Goal: Find specific page/section: Find specific page/section

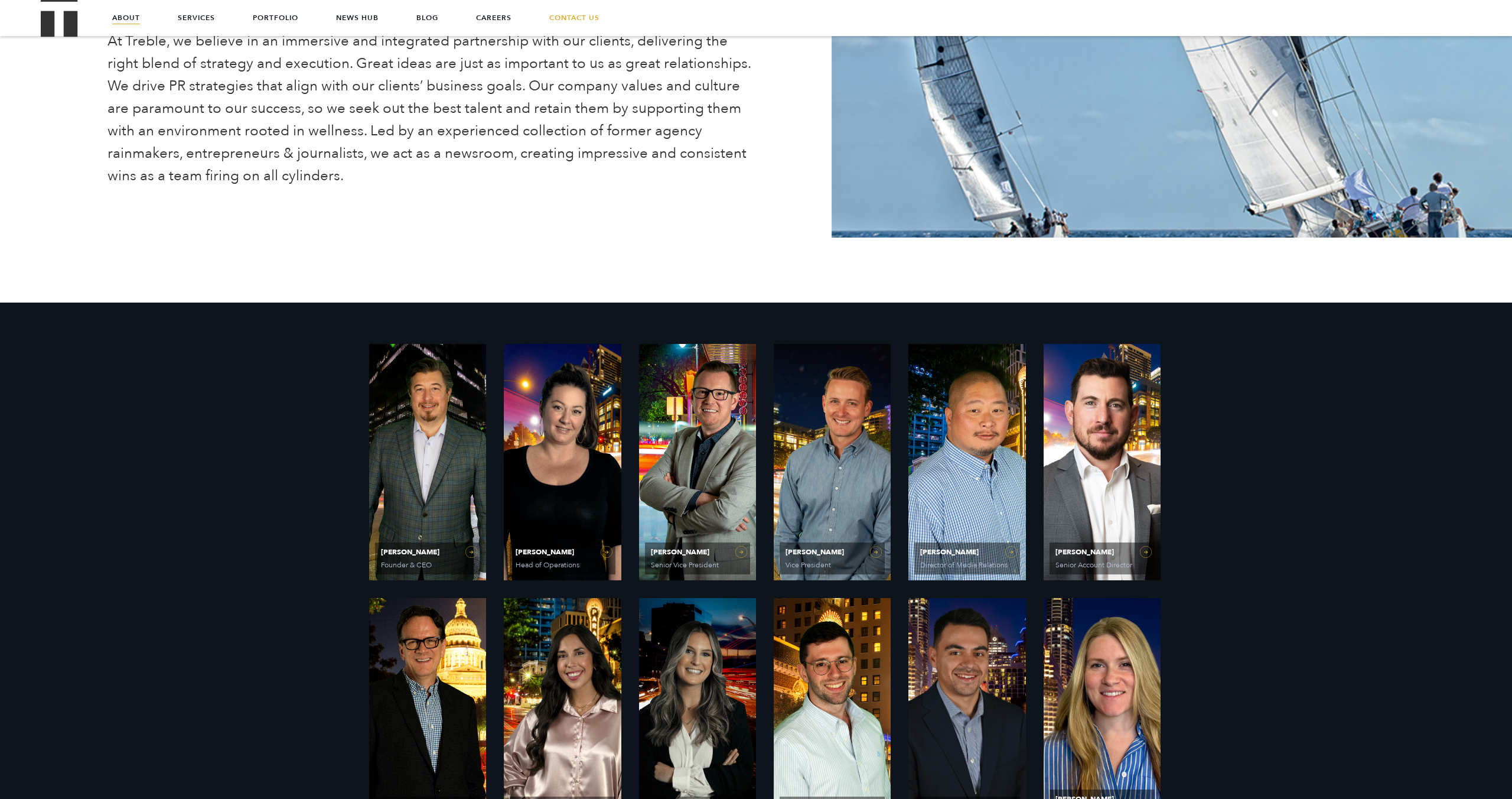
scroll to position [149, 0]
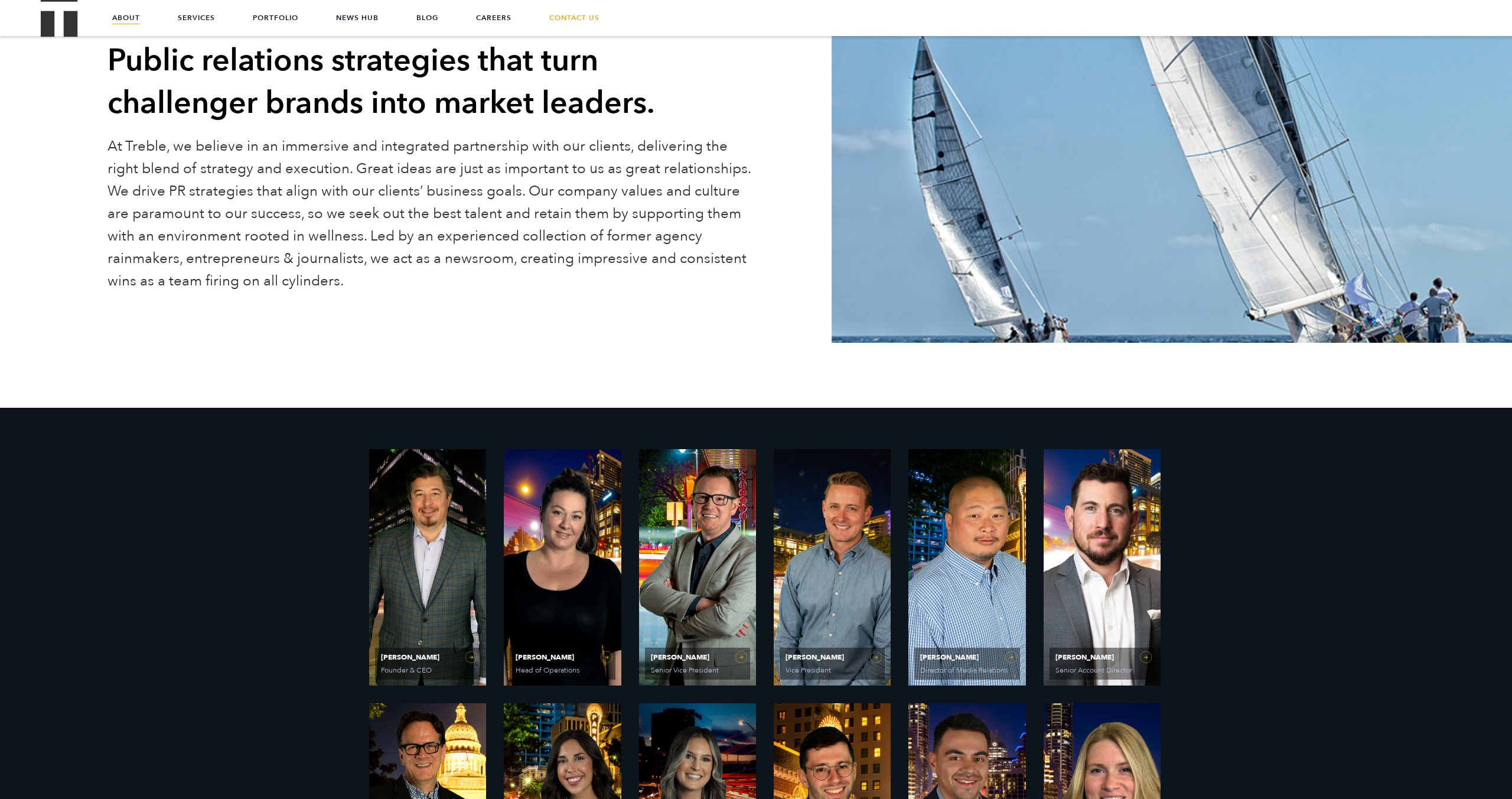
click at [57, 28] on img "Treble logo" at bounding box center [59, 17] width 37 height 38
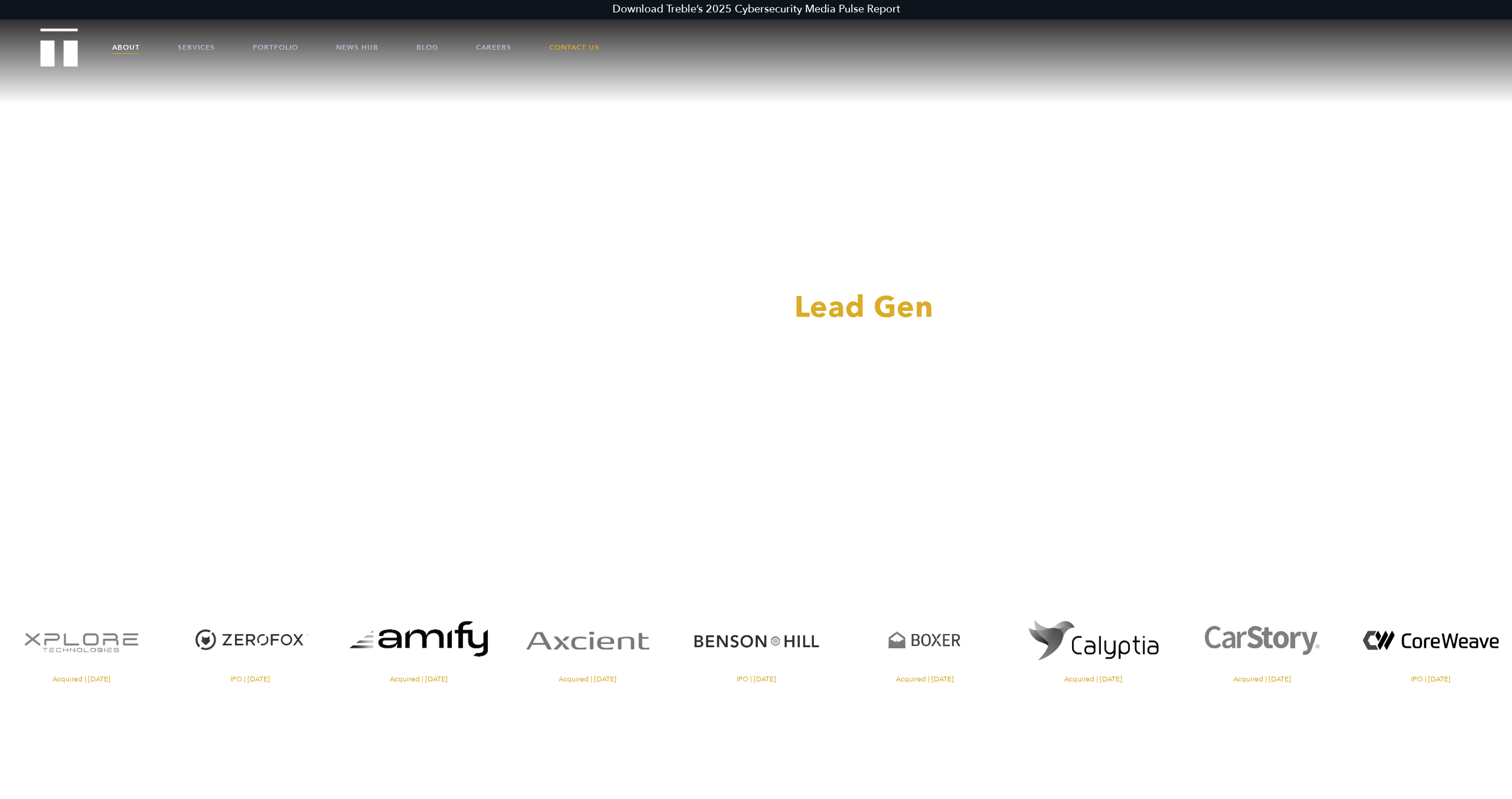
click at [126, 42] on link "About" at bounding box center [126, 47] width 28 height 35
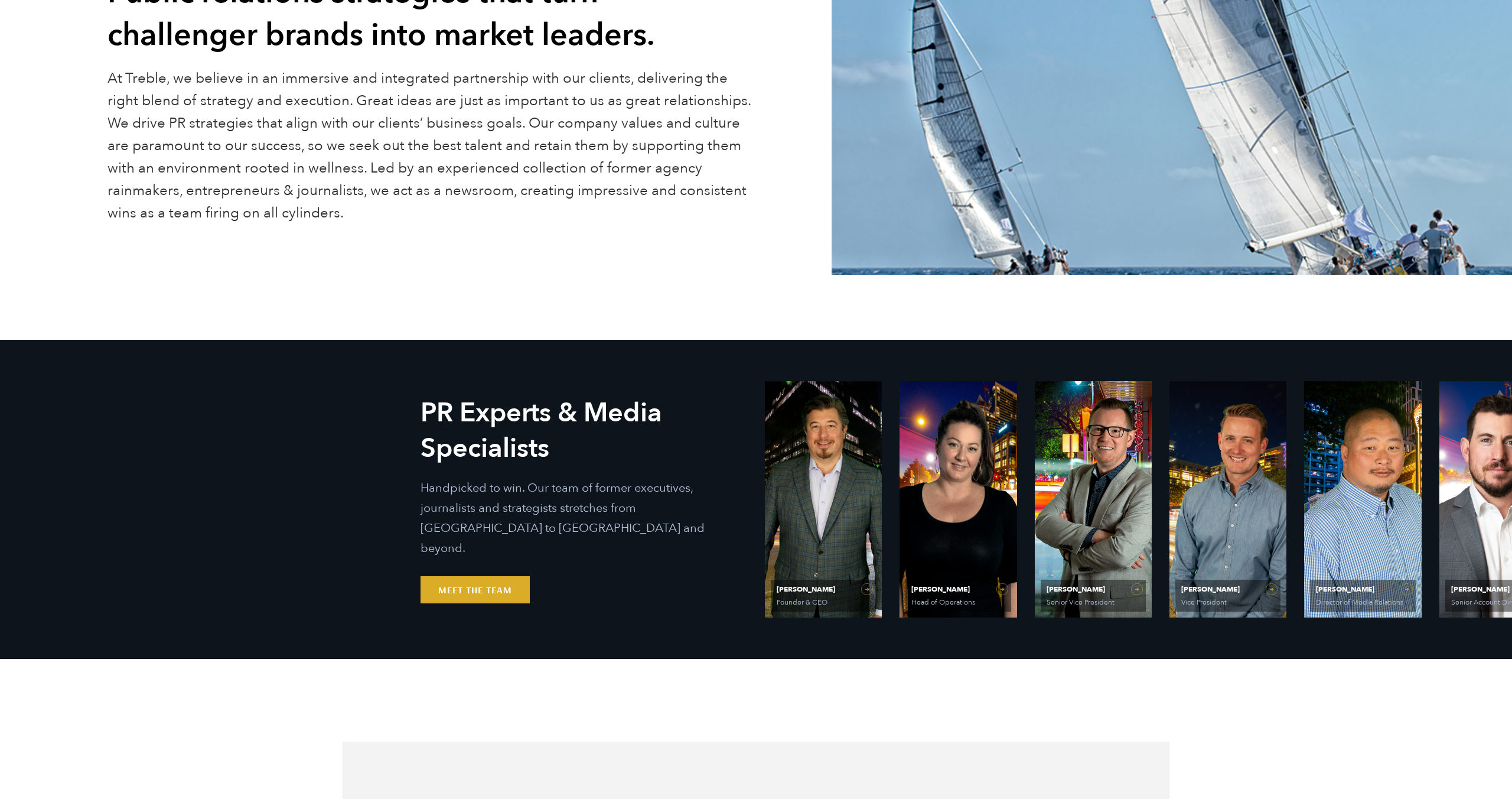
scroll to position [225, 0]
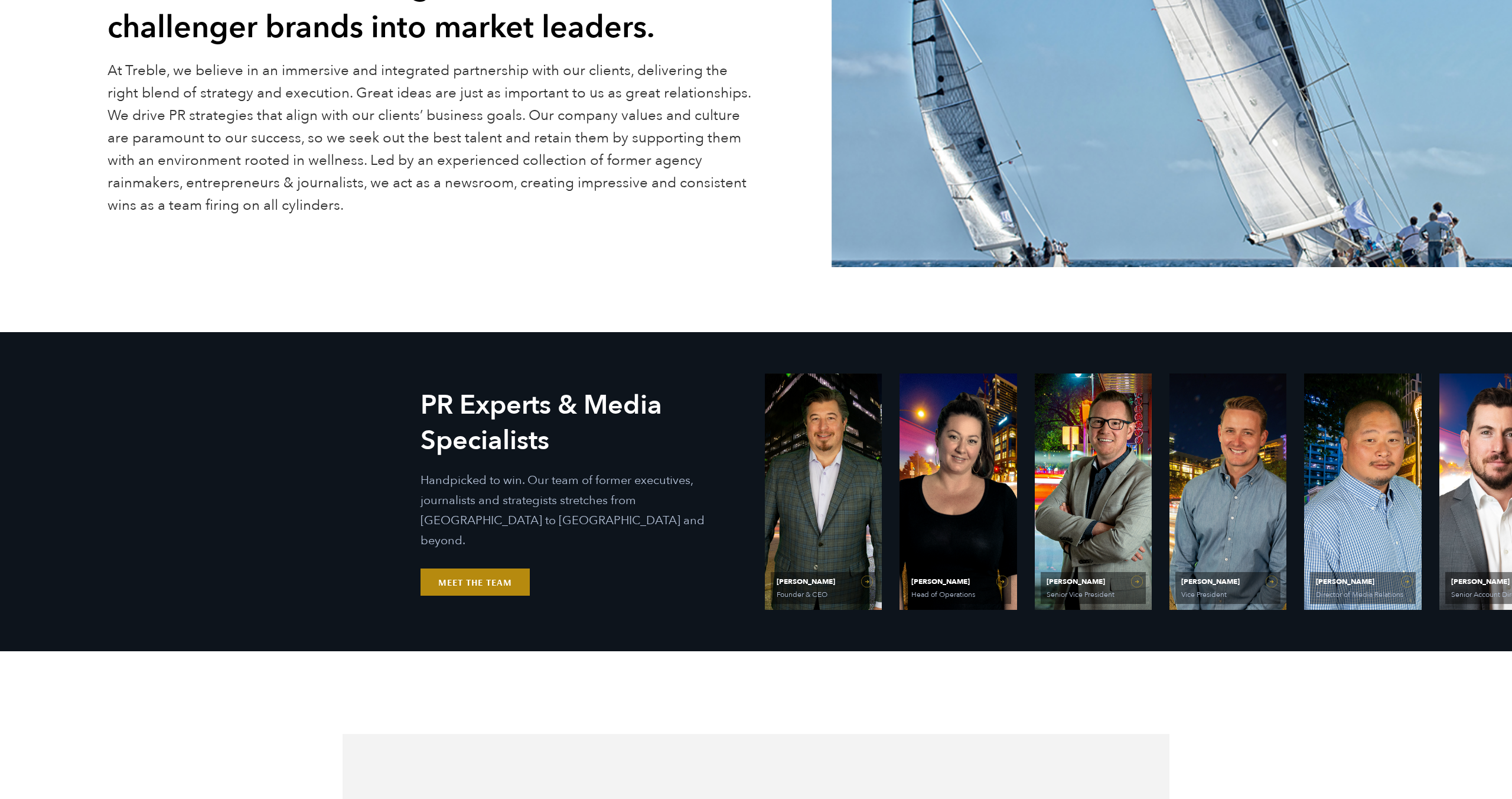
click at [486, 572] on link "Meet the Team" at bounding box center [475, 582] width 109 height 27
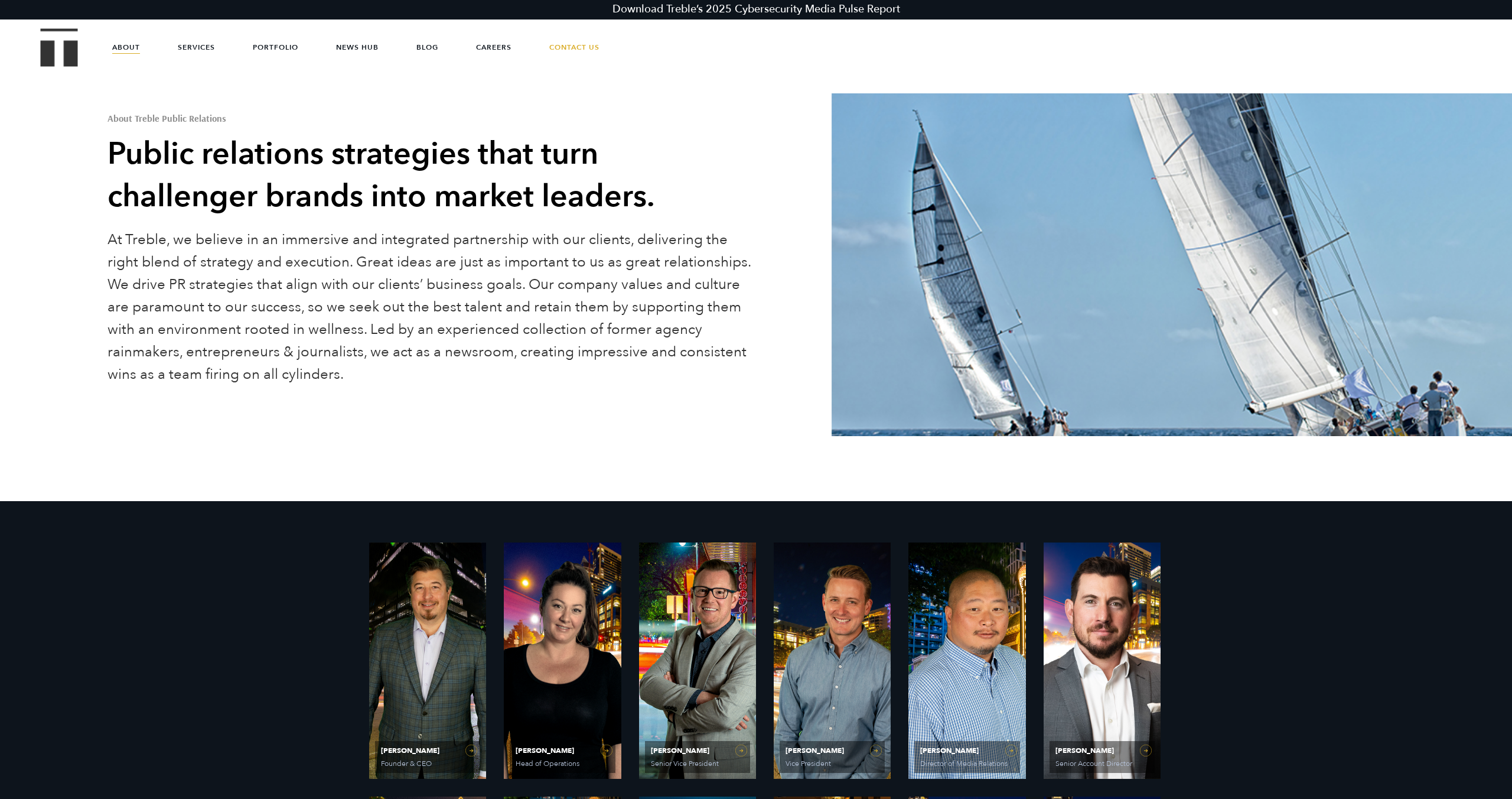
scroll to position [54, 0]
